Goal: Find specific page/section: Find specific page/section

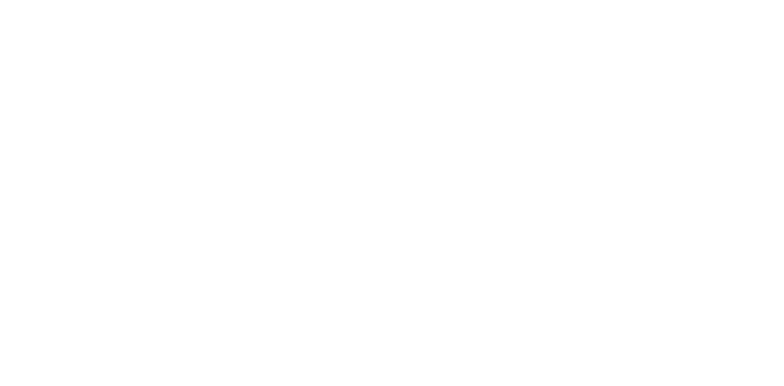
click at [452, 0] on html "Loading × Sorry to interrupt CSS Error Refresh" at bounding box center [392, 0] width 784 height 0
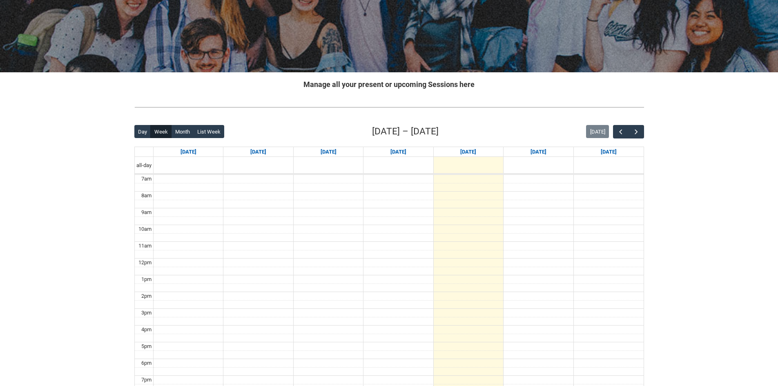
scroll to position [122, 0]
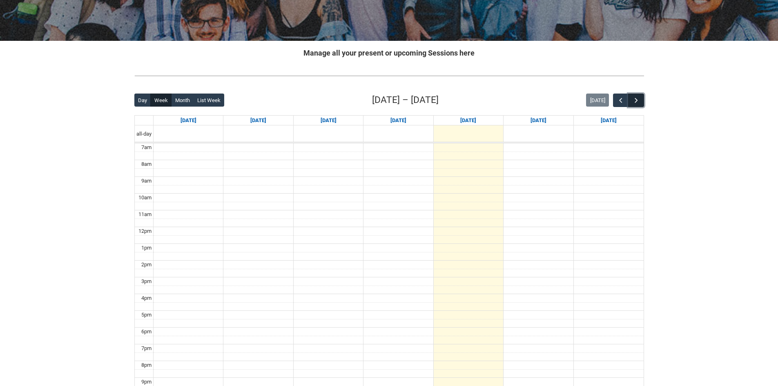
click at [641, 97] on button "button" at bounding box center [636, 99] width 16 height 13
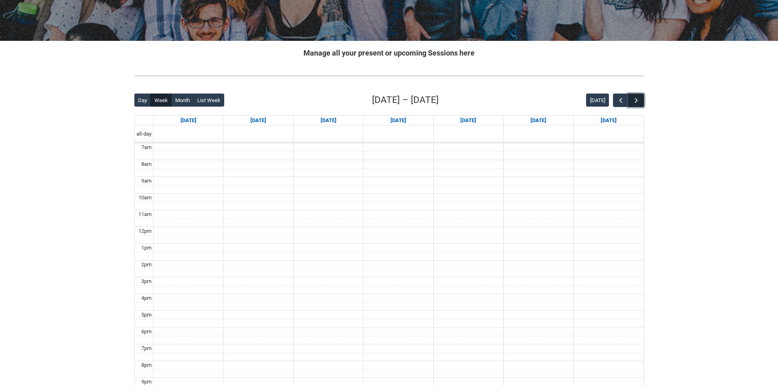
click at [638, 99] on span "button" at bounding box center [636, 100] width 8 height 8
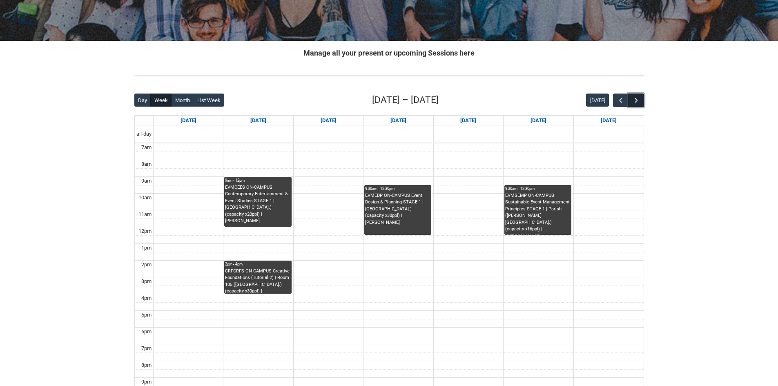
click at [639, 98] on span "button" at bounding box center [636, 100] width 8 height 8
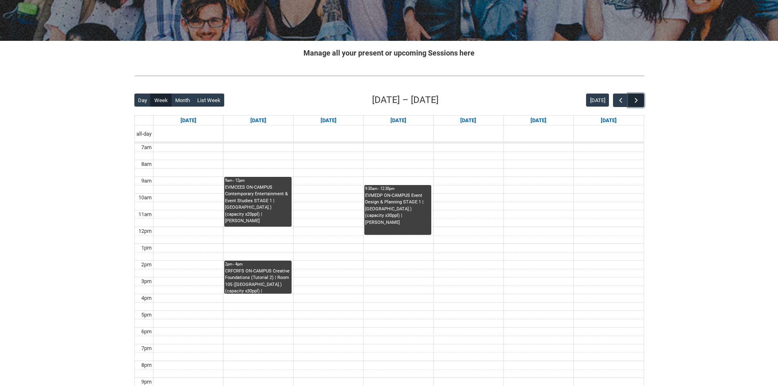
click at [636, 98] on span "button" at bounding box center [636, 100] width 8 height 8
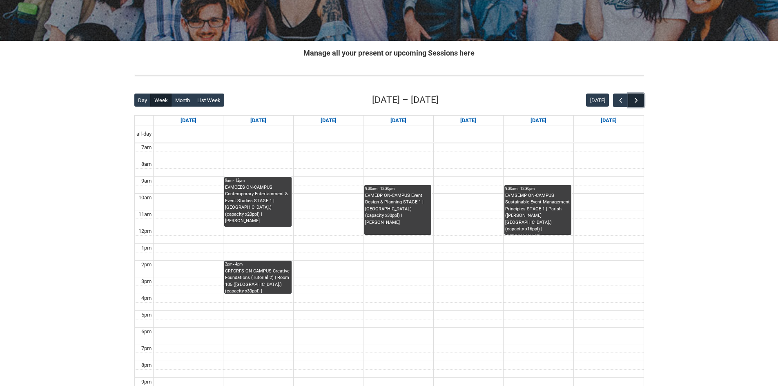
click at [636, 98] on span "button" at bounding box center [636, 100] width 8 height 8
click at [620, 102] on span "button" at bounding box center [620, 100] width 8 height 8
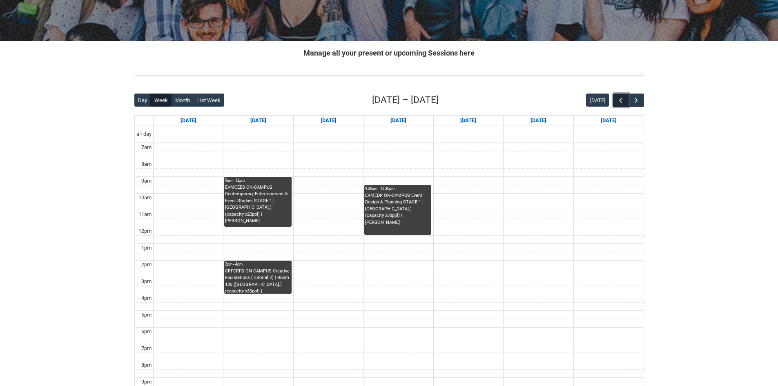
click at [620, 102] on span "button" at bounding box center [620, 100] width 8 height 8
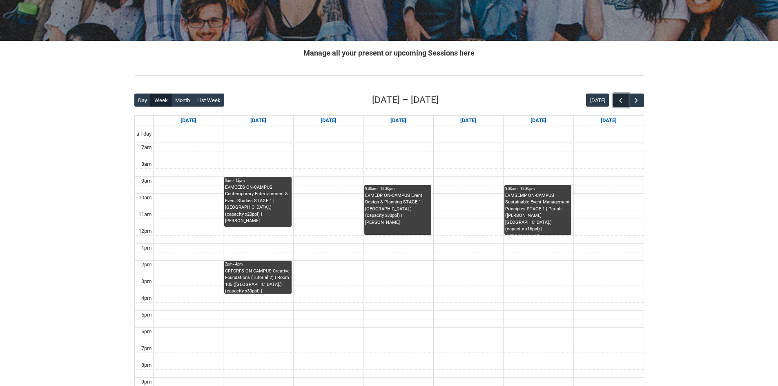
click at [623, 100] on span "button" at bounding box center [620, 100] width 8 height 8
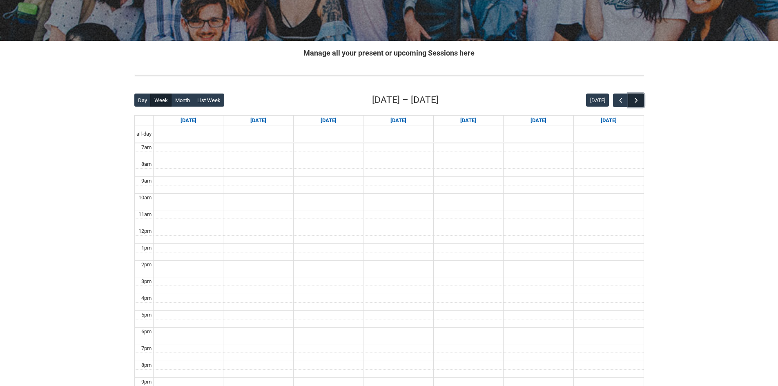
click at [638, 98] on span "button" at bounding box center [636, 100] width 8 height 8
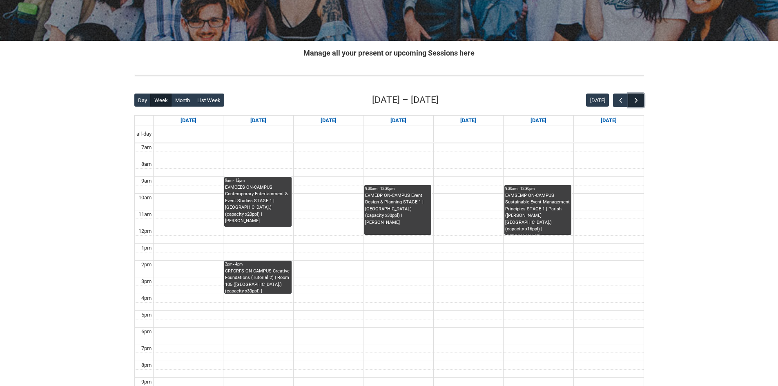
click at [636, 95] on button "button" at bounding box center [636, 99] width 16 height 13
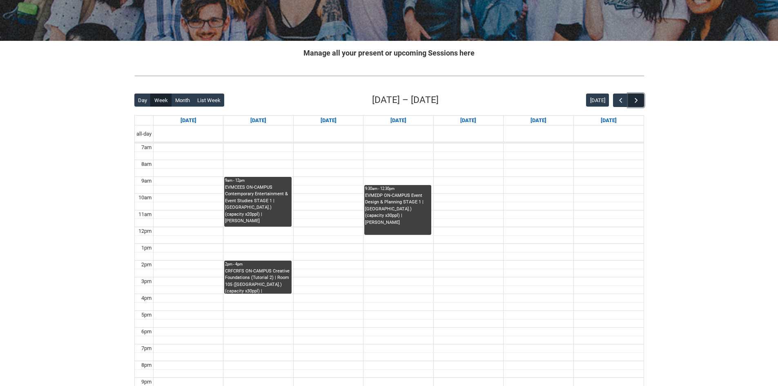
click at [636, 95] on button "button" at bounding box center [636, 99] width 16 height 13
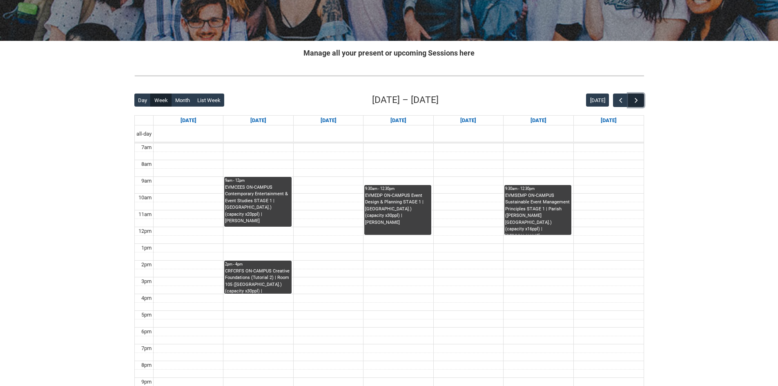
click at [636, 95] on button "button" at bounding box center [636, 99] width 16 height 13
click at [271, 281] on div "CRFCRFS ON-CAMPUS Creative Foundations (Tutorial 2) | Room 105 ([GEOGRAPHIC_DAT…" at bounding box center [257, 281] width 65 height 26
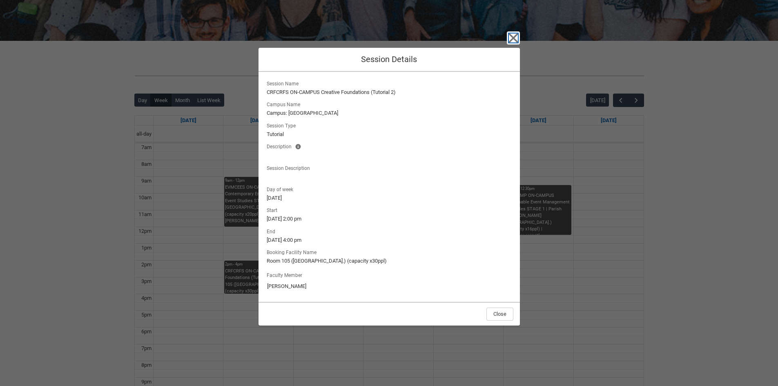
click at [508, 36] on icon "button" at bounding box center [513, 37] width 13 height 13
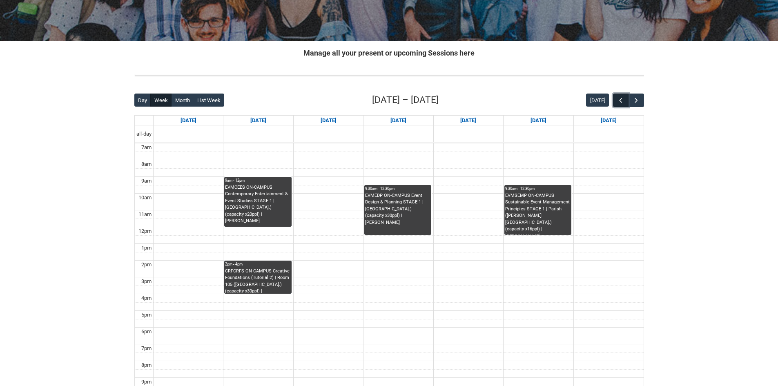
click at [619, 99] on span "button" at bounding box center [620, 100] width 8 height 8
click at [621, 100] on span "button" at bounding box center [620, 100] width 8 height 8
click at [619, 100] on span "button" at bounding box center [620, 100] width 8 height 8
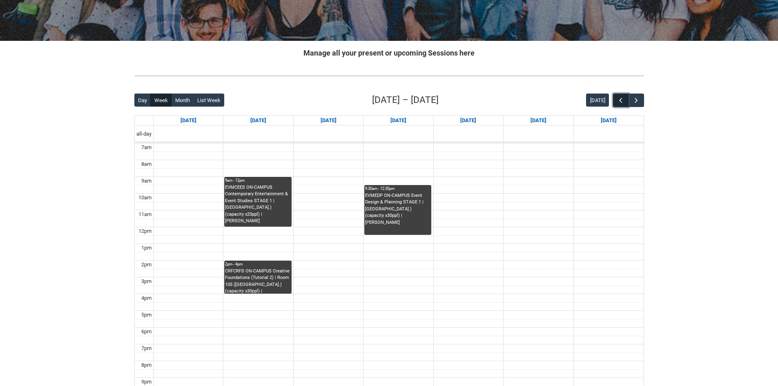
click at [619, 100] on span "button" at bounding box center [620, 100] width 8 height 8
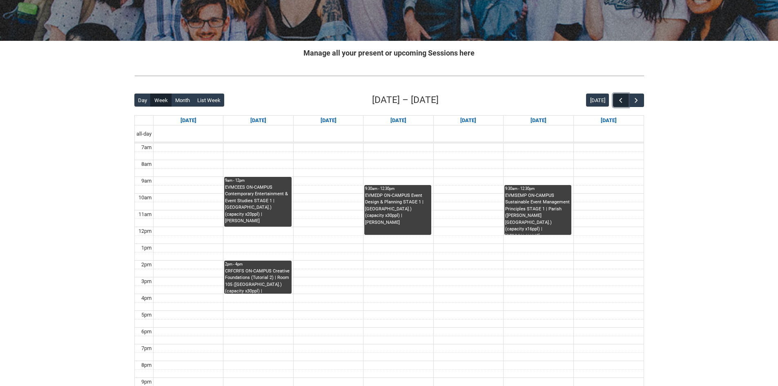
click at [619, 100] on span "button" at bounding box center [620, 100] width 8 height 8
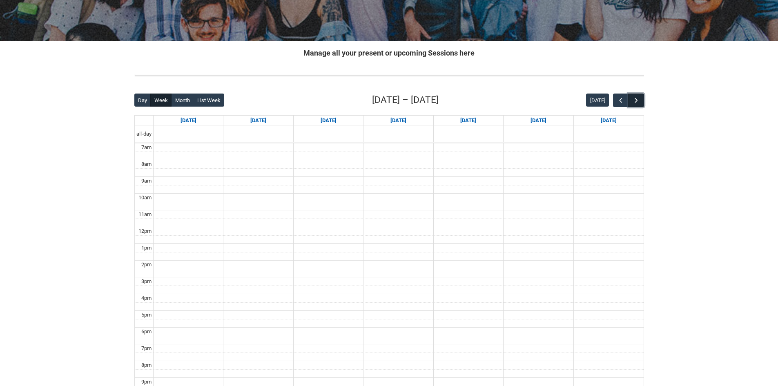
click at [639, 100] on span "button" at bounding box center [636, 100] width 8 height 8
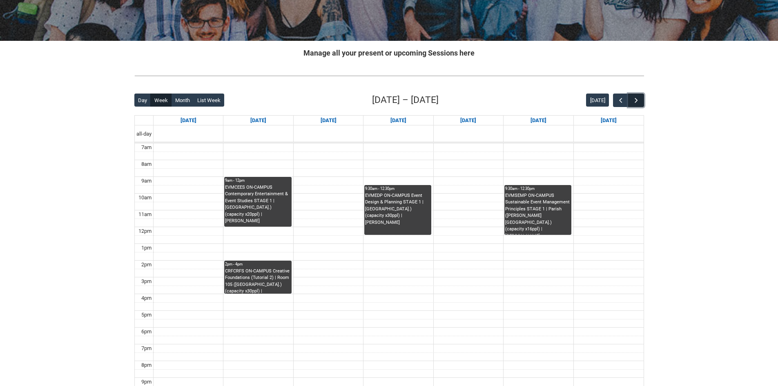
click at [639, 100] on span "button" at bounding box center [636, 100] width 8 height 8
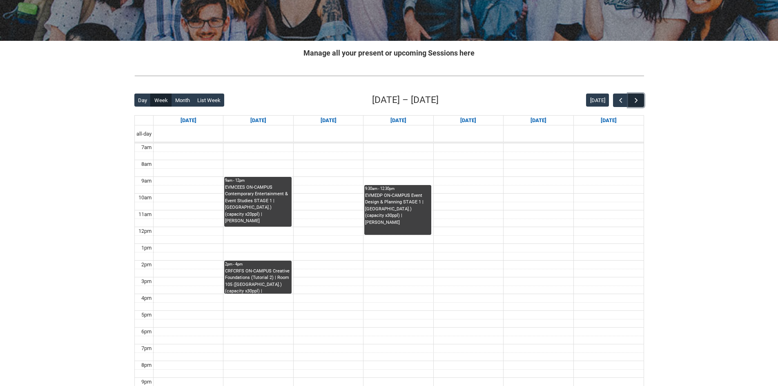
click at [639, 100] on span "button" at bounding box center [636, 100] width 8 height 8
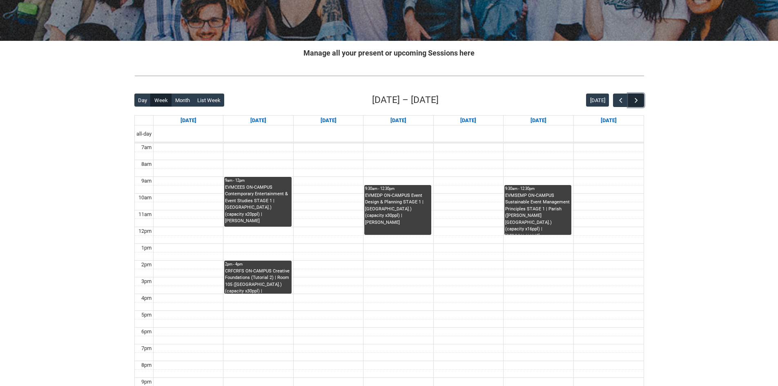
click at [639, 100] on span "button" at bounding box center [636, 100] width 8 height 8
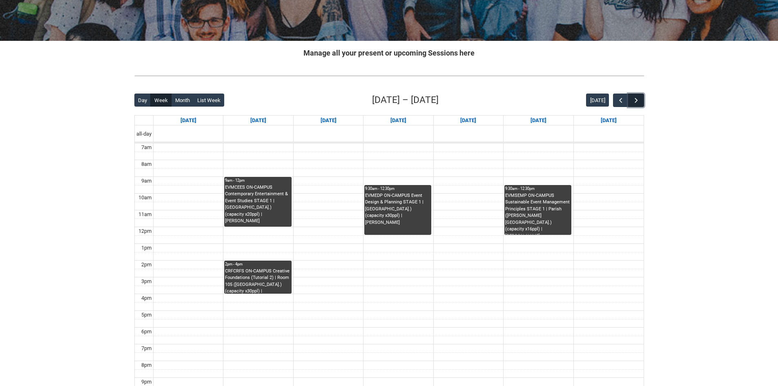
click at [639, 100] on span "button" at bounding box center [636, 100] width 8 height 8
click at [640, 100] on span "button" at bounding box center [636, 100] width 8 height 8
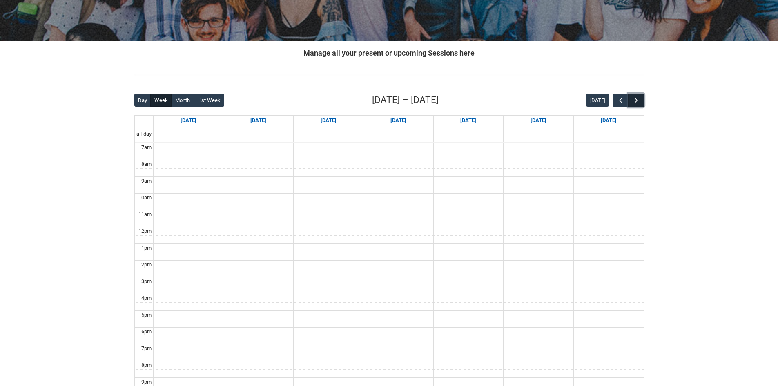
click at [640, 100] on span "button" at bounding box center [636, 100] width 8 height 8
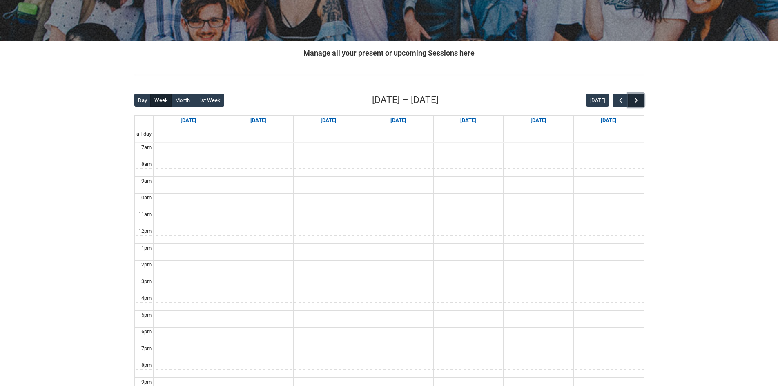
click at [640, 100] on span "button" at bounding box center [636, 100] width 8 height 8
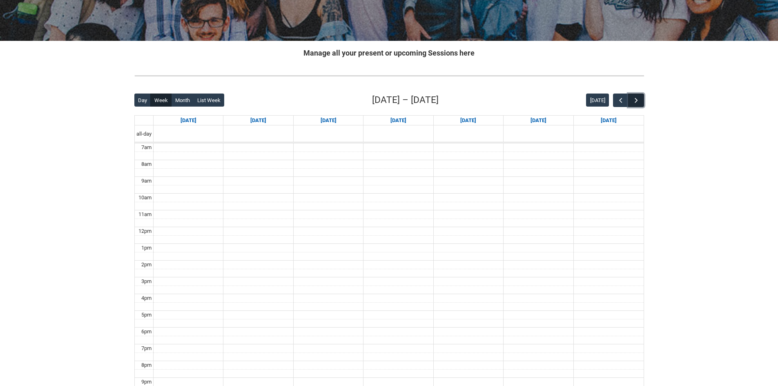
click at [640, 100] on span "button" at bounding box center [636, 100] width 8 height 8
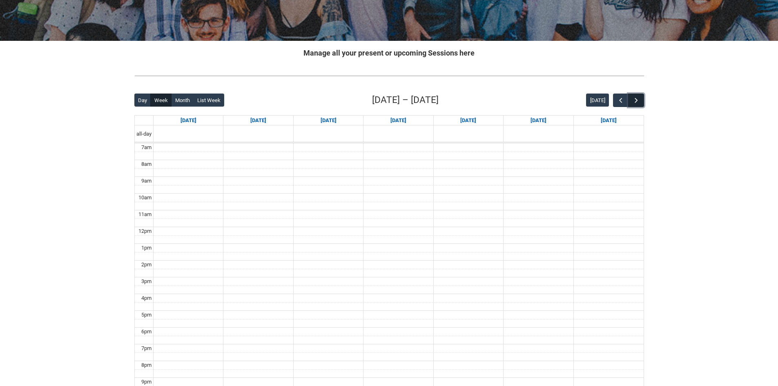
click at [640, 100] on span "button" at bounding box center [636, 100] width 8 height 8
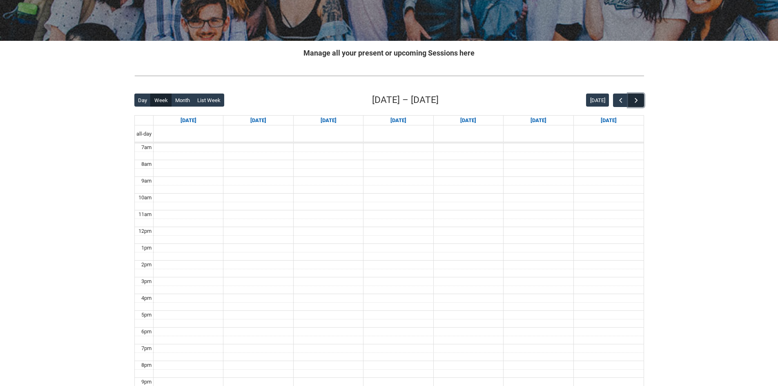
click at [640, 100] on span "button" at bounding box center [636, 100] width 8 height 8
